Goal: Information Seeking & Learning: Learn about a topic

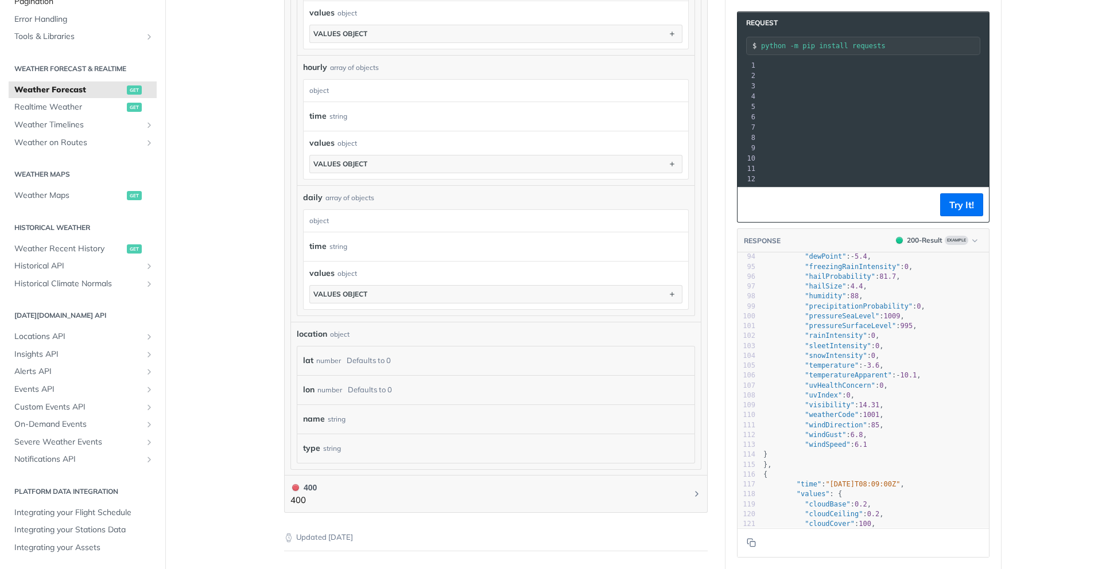
scroll to position [924, 0]
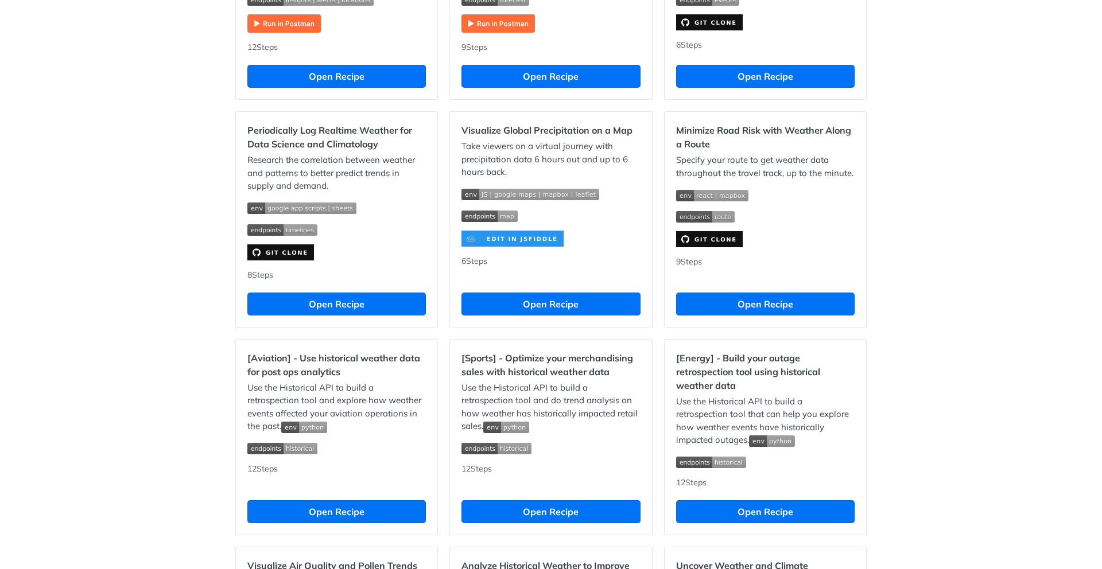
scroll to position [762, 0]
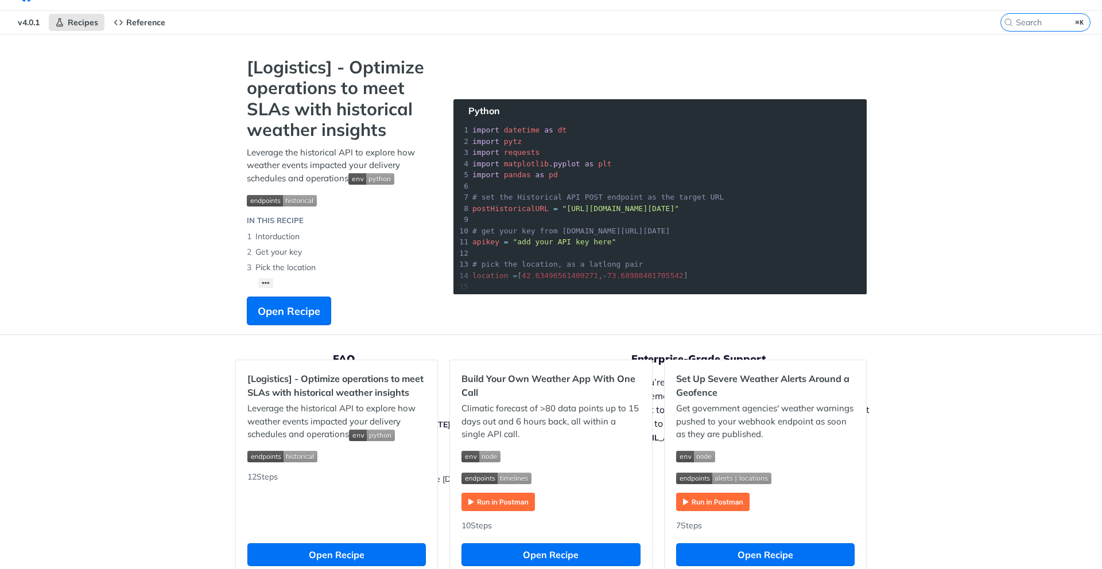
scroll to position [30, 0]
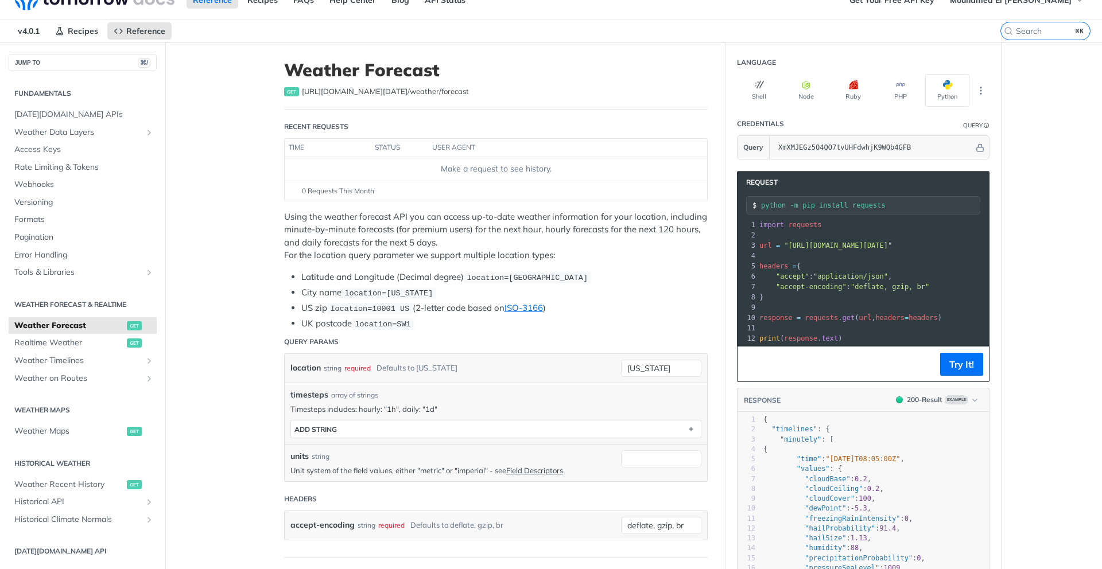
scroll to position [20, 0]
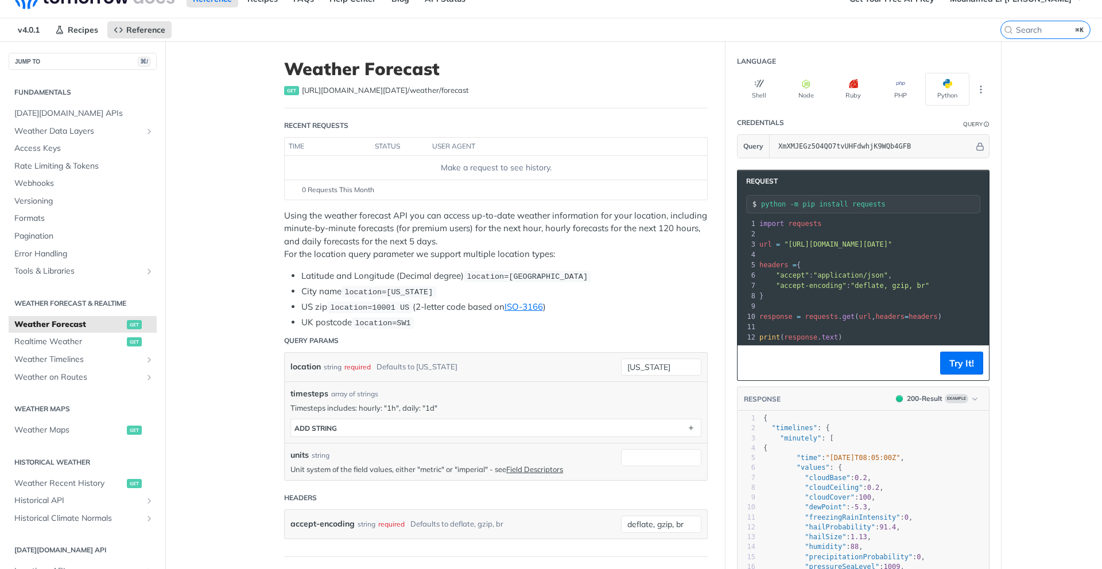
click at [394, 149] on th "status" at bounding box center [399, 147] width 57 height 18
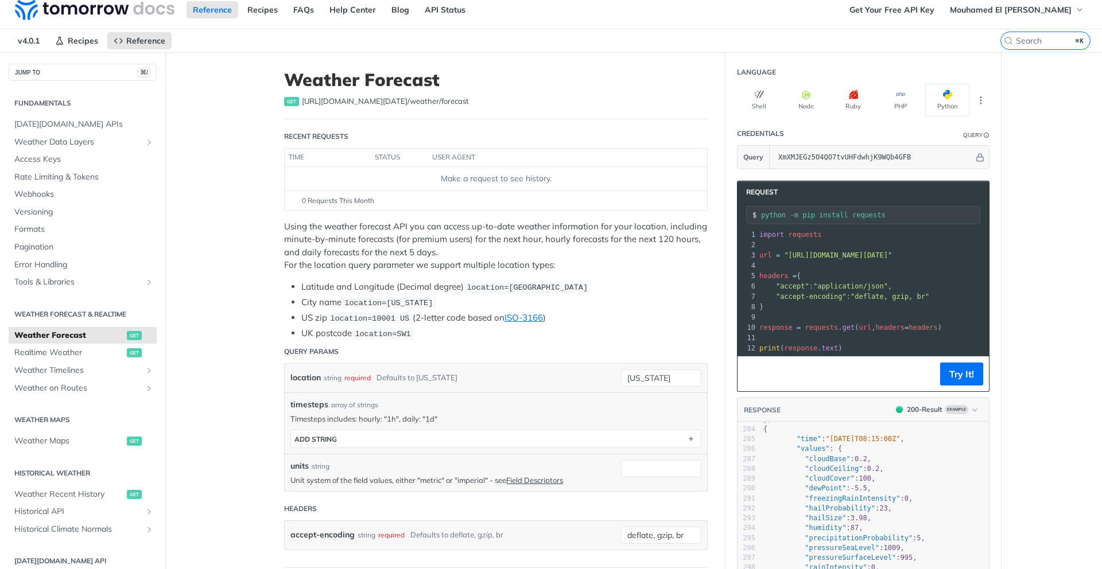
scroll to position [0, 0]
